Goal: Transaction & Acquisition: Purchase product/service

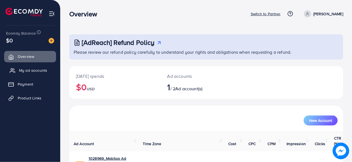
click at [12, 70] on icon at bounding box center [13, 71] width 6 height 6
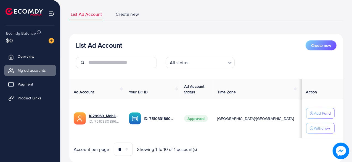
scroll to position [20, 0]
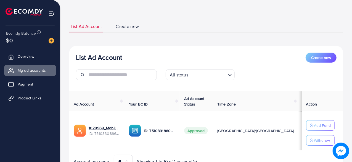
drag, startPoint x: 213, startPoint y: 130, endPoint x: 193, endPoint y: 129, distance: 19.4
click at [193, 129] on span "Approved" at bounding box center [196, 130] width 24 height 7
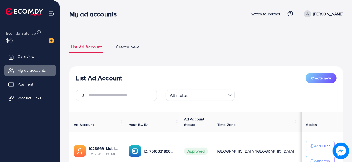
drag, startPoint x: 46, startPoint y: 19, endPoint x: 20, endPoint y: 7, distance: 28.1
click at [20, 7] on li at bounding box center [27, 13] width 42 height 22
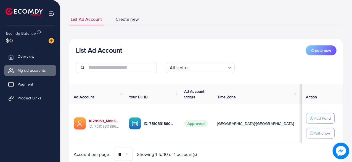
click at [104, 122] on link "1028969_Mobiloo Ad Account_1748635440820" at bounding box center [105, 121] width 32 height 6
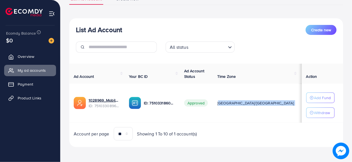
drag, startPoint x: 225, startPoint y: 103, endPoint x: 259, endPoint y: 101, distance: 34.6
click at [259, 101] on tr "1028969_Mobiloo Ad Account_1748635440820 ID: 7510330896159981586 ID: 7510331860…" at bounding box center [226, 102] width 315 height 39
click at [248, 106] on td "[GEOGRAPHIC_DATA]/[GEOGRAPHIC_DATA]" at bounding box center [256, 102] width 86 height 39
drag, startPoint x: 258, startPoint y: 103, endPoint x: 270, endPoint y: 102, distance: 12.2
click at [299, 102] on td "$98.61" at bounding box center [309, 102] width 20 height 39
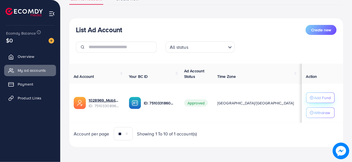
click at [326, 99] on p "Add Fund" at bounding box center [323, 97] width 17 height 7
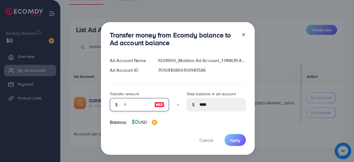
click at [125, 103] on input "number" at bounding box center [136, 104] width 28 height 13
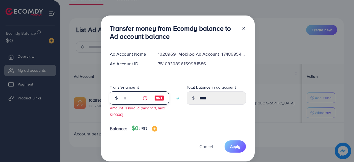
type input "*"
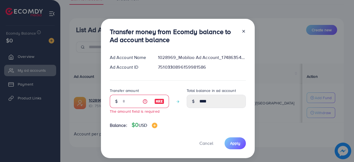
click at [242, 31] on icon at bounding box center [243, 31] width 4 height 4
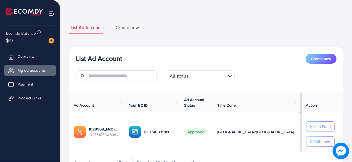
scroll to position [0, 0]
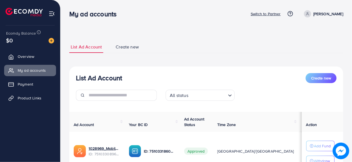
click at [129, 48] on span "Create new" at bounding box center [127, 47] width 23 height 6
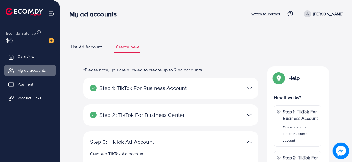
click at [90, 46] on span "List Ad Account" at bounding box center [86, 47] width 31 height 6
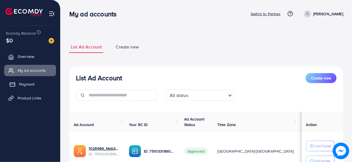
click at [28, 84] on span "Payment" at bounding box center [26, 84] width 15 height 6
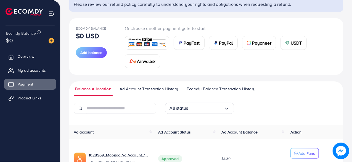
scroll to position [31, 0]
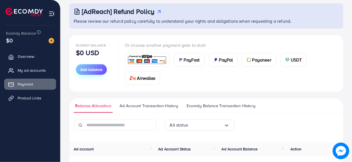
click at [92, 67] on span "Add balance" at bounding box center [91, 70] width 22 height 6
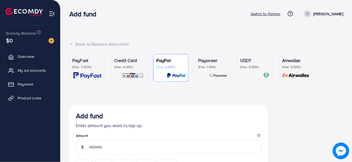
click at [87, 74] on img at bounding box center [88, 75] width 28 height 6
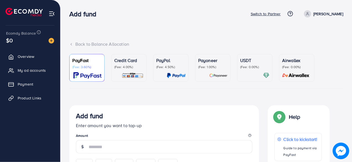
click at [134, 44] on div "Back to Balance Allocation" at bounding box center [206, 44] width 274 height 6
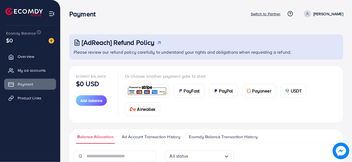
click at [134, 44] on h3 "[AdReach] Refund Policy" at bounding box center [118, 42] width 73 height 8
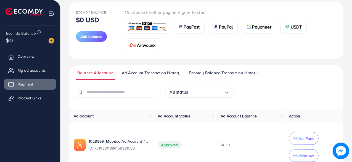
scroll to position [55, 0]
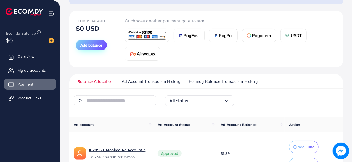
click at [92, 44] on span "Add balance" at bounding box center [91, 45] width 22 height 6
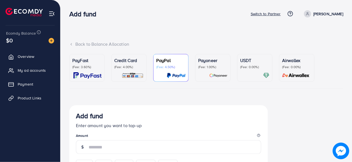
click at [98, 69] on p "(Fee: 3.60%)" at bounding box center [86, 67] width 29 height 4
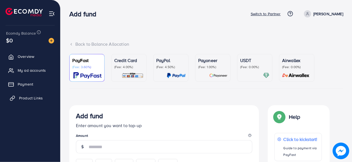
click at [20, 101] on link "Product Links" at bounding box center [30, 97] width 52 height 11
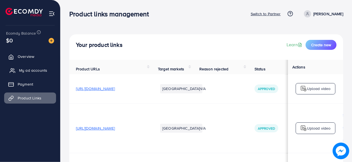
click at [30, 70] on span "My ad accounts" at bounding box center [33, 70] width 28 height 6
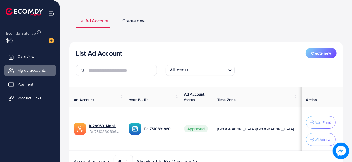
scroll to position [55, 0]
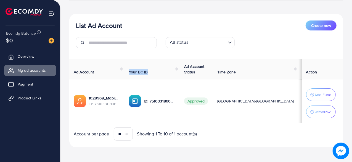
drag, startPoint x: 154, startPoint y: 73, endPoint x: 130, endPoint y: 71, distance: 23.8
click at [130, 71] on th "Your BC ID" at bounding box center [152, 69] width 55 height 20
click at [170, 56] on div "List Ad Account Create new All status Loading... Ad Account Your BC ID Ad Accou…" at bounding box center [206, 80] width 274 height 133
drag, startPoint x: 153, startPoint y: 72, endPoint x: 128, endPoint y: 78, distance: 25.8
click at [128, 78] on tr "Ad Account Your BC ID Ad Account Status Time Zone Cost Balance Action" at bounding box center [226, 69] width 315 height 20
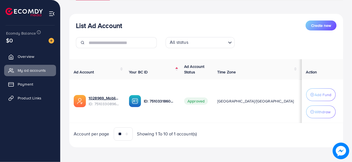
click at [138, 79] on td "ID: 7510331860980006929" at bounding box center [152, 100] width 55 height 43
drag, startPoint x: 133, startPoint y: 73, endPoint x: 154, endPoint y: 75, distance: 20.6
click at [154, 75] on th "Your BC ID" at bounding box center [152, 69] width 55 height 20
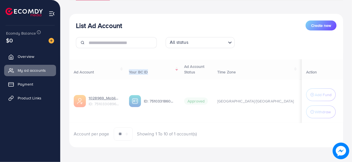
click at [154, 75] on div "Ad Account Your BC ID Ad Account Status Time Zone Cost Balance Action 1028969_M…" at bounding box center [206, 99] width 274 height 81
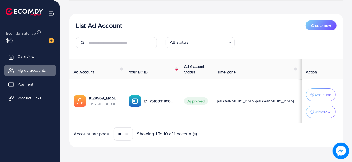
drag, startPoint x: 147, startPoint y: 101, endPoint x: 192, endPoint y: 109, distance: 44.9
click at [192, 109] on tr "1028969_Mobiloo Ad Account_1748635440820 ID: 7510330896159981586 ID: 7510331860…" at bounding box center [226, 100] width 315 height 43
click at [199, 119] on td "Approved" at bounding box center [196, 100] width 33 height 43
click at [158, 132] on span "Showing 1 To 10 of 1 account(s)" at bounding box center [167, 133] width 60 height 6
drag, startPoint x: 159, startPoint y: 132, endPoint x: 165, endPoint y: 132, distance: 5.5
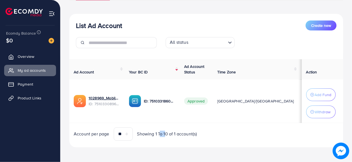
click at [165, 132] on span "Showing 1 To 10 of 1 account(s)" at bounding box center [167, 133] width 60 height 6
click at [164, 132] on span "Showing 1 To 10 of 1 account(s)" at bounding box center [167, 133] width 60 height 6
drag, startPoint x: 164, startPoint y: 132, endPoint x: 160, endPoint y: 132, distance: 4.2
click at [160, 132] on span "Showing 1 To 10 of 1 account(s)" at bounding box center [167, 133] width 60 height 6
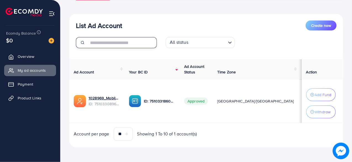
click at [123, 42] on input "text" at bounding box center [123, 42] width 68 height 11
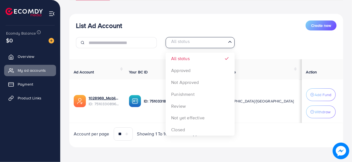
click at [228, 41] on icon "Search for option" at bounding box center [230, 42] width 6 height 6
